Goal: Find specific page/section: Find specific page/section

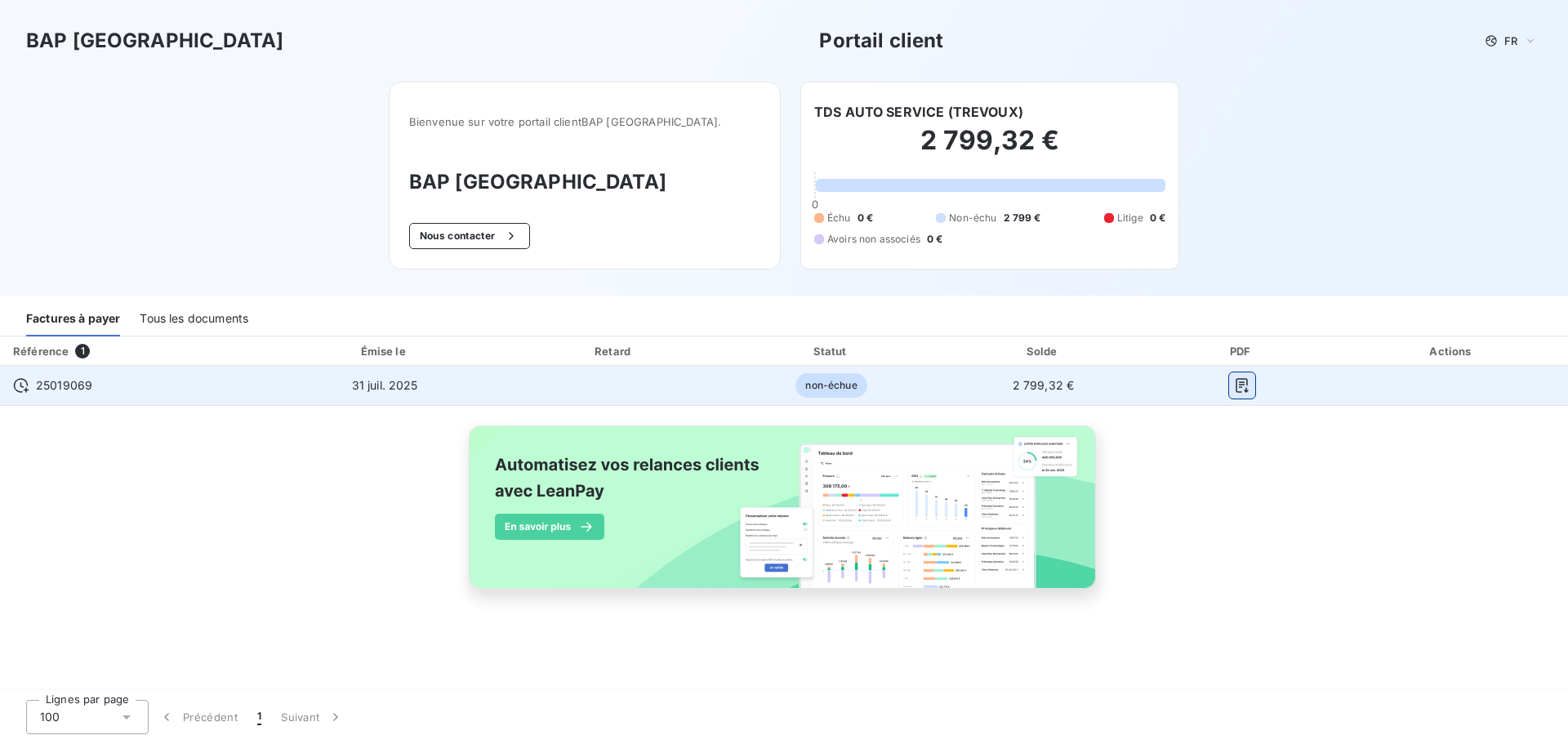
click at [1238, 394] on button "button" at bounding box center [1241, 385] width 26 height 26
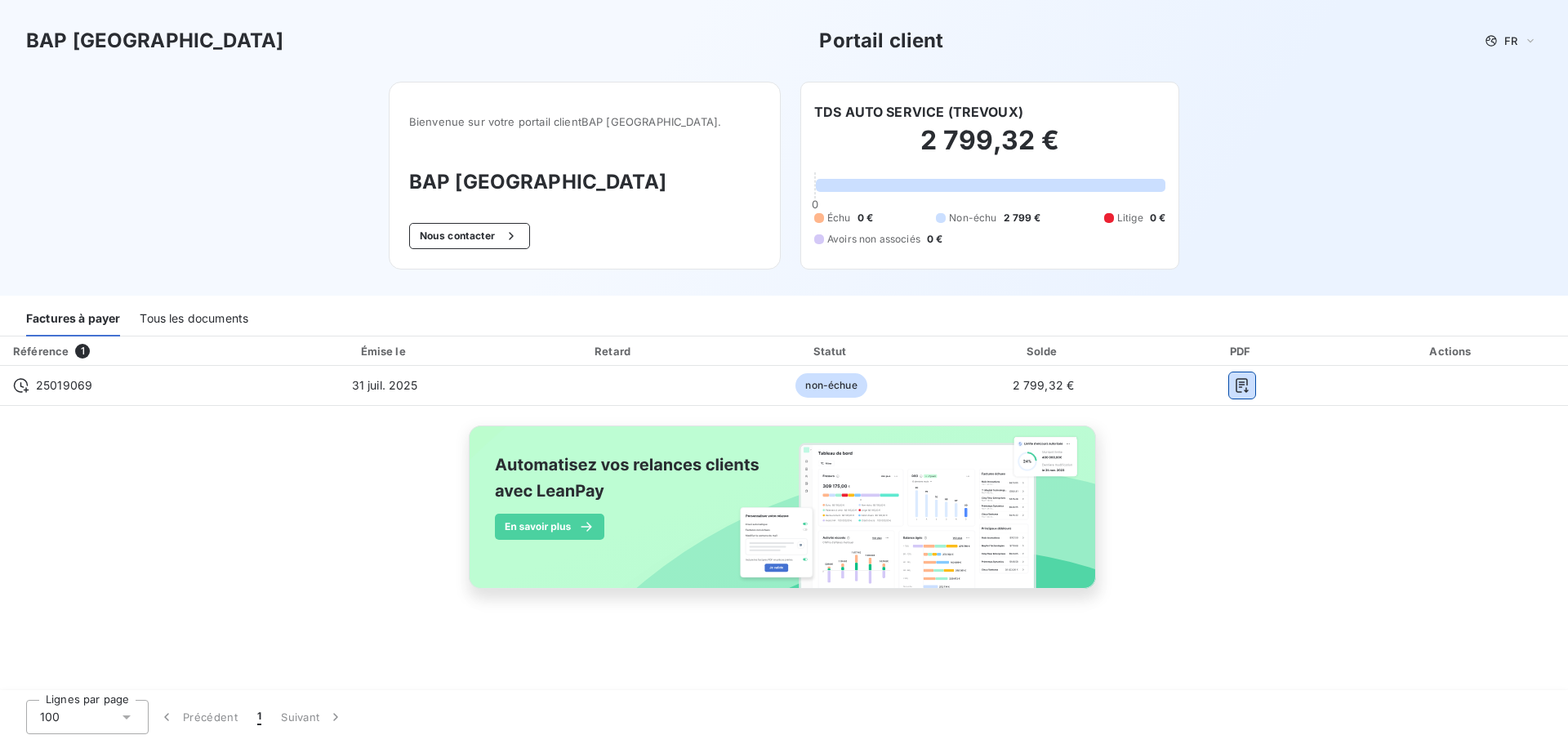
click at [184, 316] on div "Tous les documents" at bounding box center [193, 319] width 108 height 35
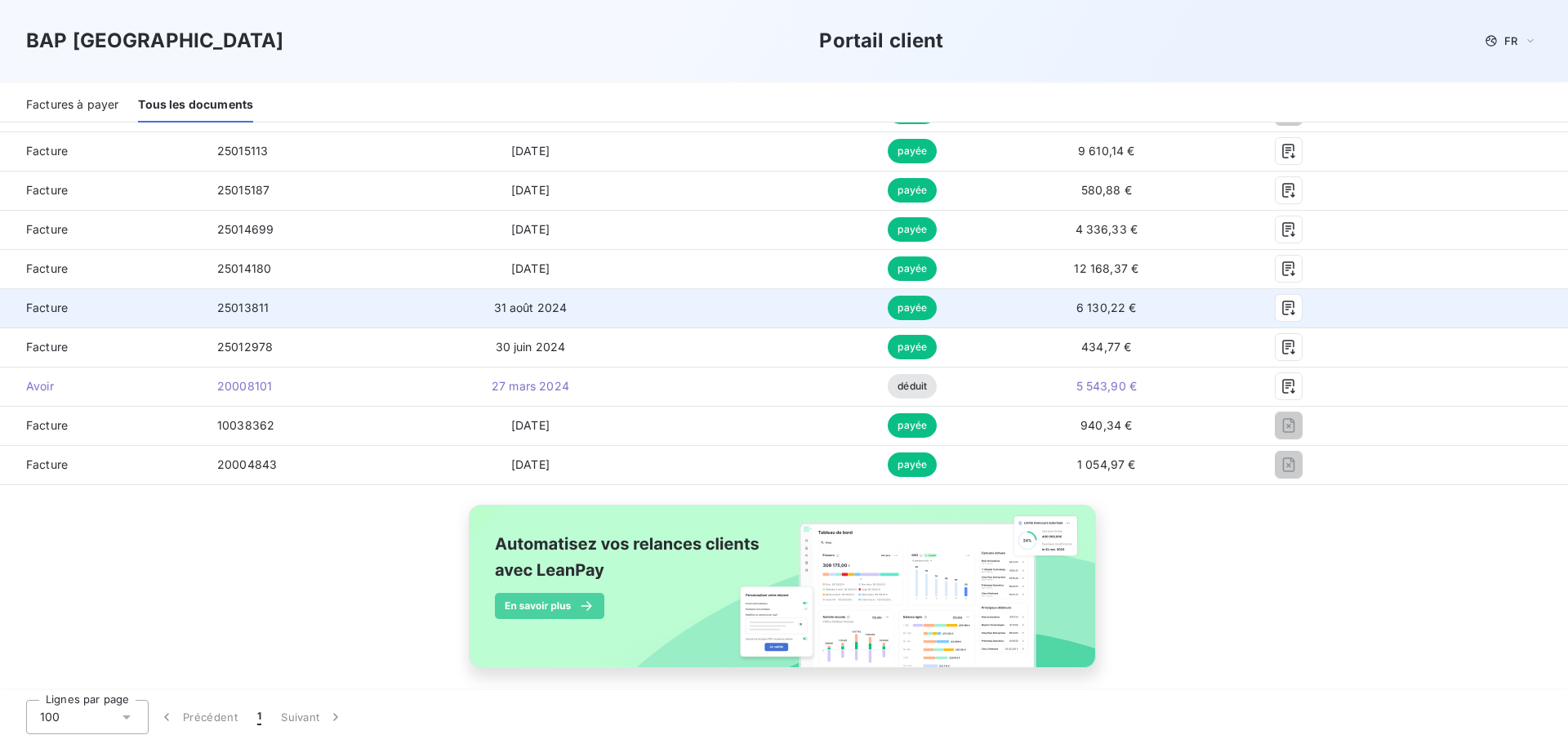
scroll to position [484, 0]
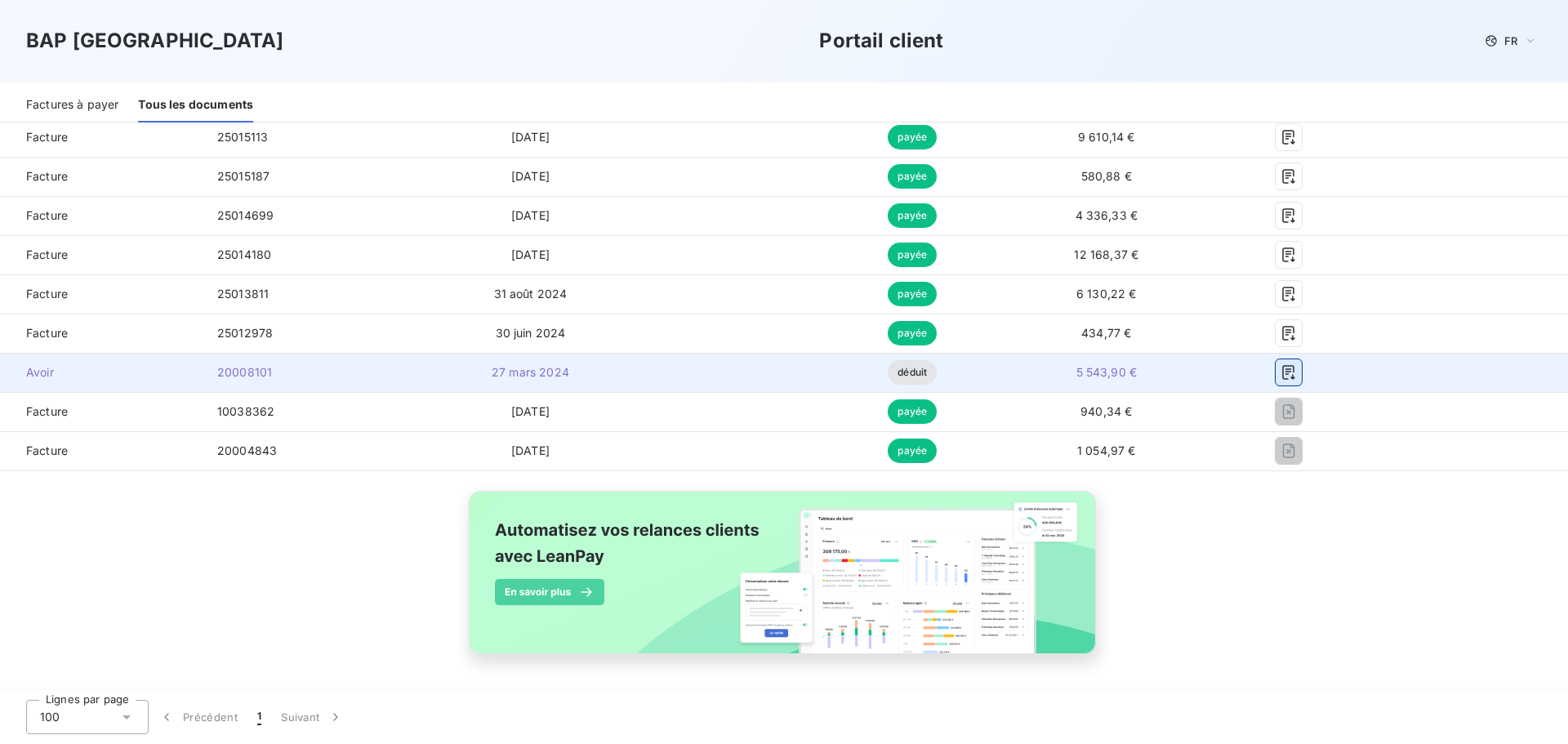
click at [1283, 369] on icon "button" at bounding box center [1289, 372] width 12 height 15
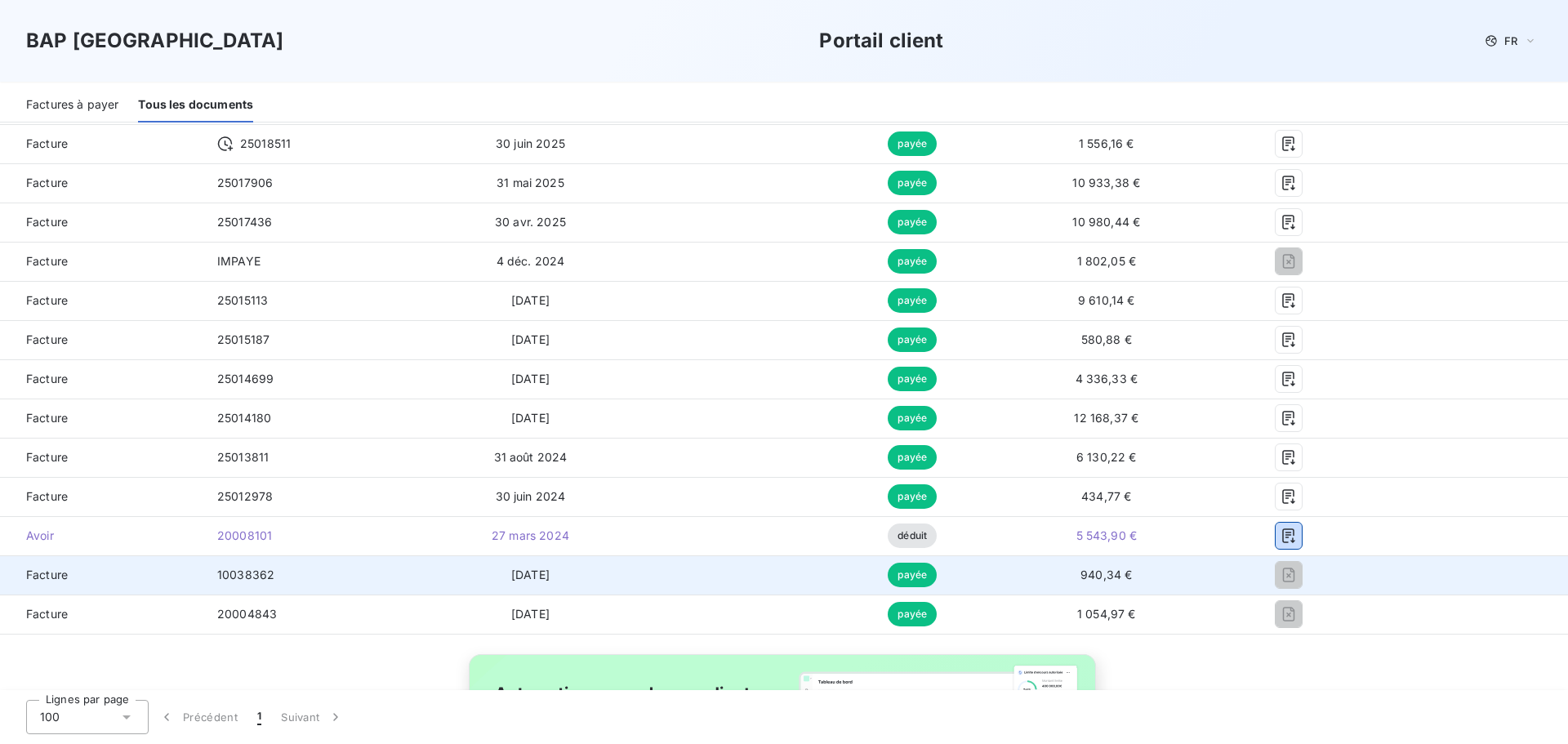
scroll to position [327, 0]
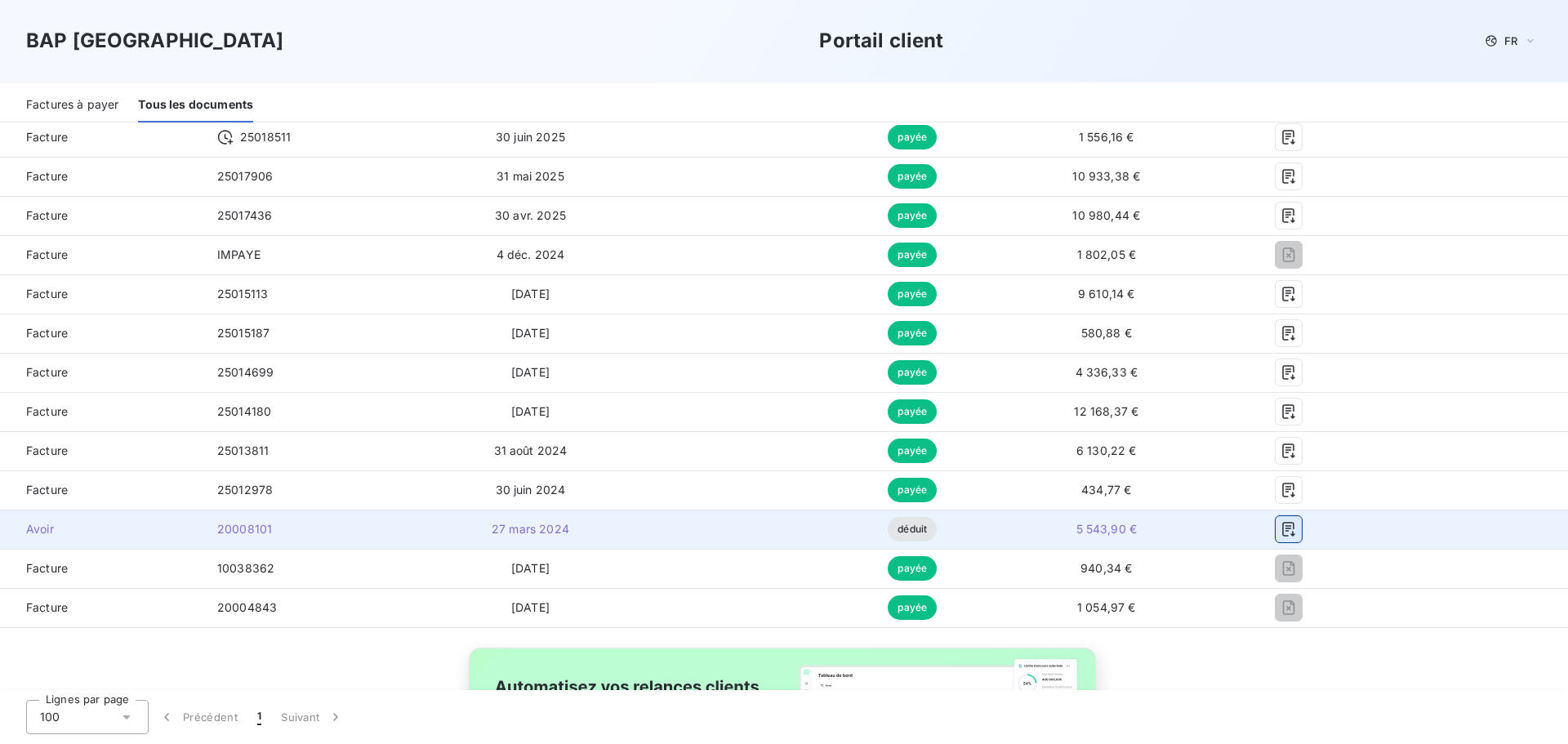
click at [1283, 523] on icon "button" at bounding box center [1289, 529] width 12 height 15
